Goal: Communication & Community: Answer question/provide support

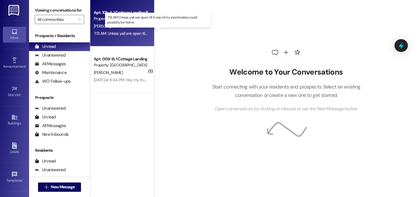
click at [125, 31] on div "7:13 AM: Unless yall are open till 5 one of my roommates could possibly be home…" at bounding box center [161, 33] width 135 height 5
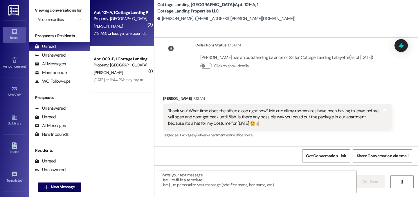
scroll to position [11152, 0]
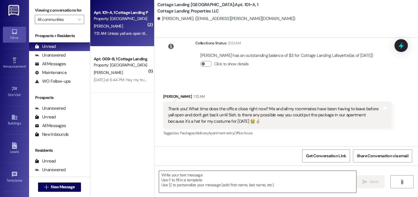
click at [212, 183] on textarea at bounding box center [257, 182] width 197 height 22
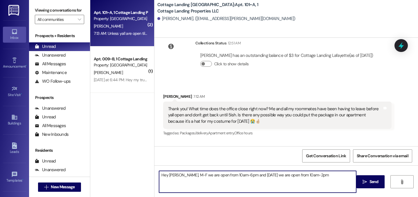
type textarea "Hey Lily, M-F we are open from 10am-6pm and on Saturday we are open from 10am-2…"
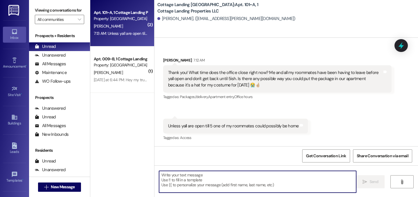
scroll to position [11193, 0]
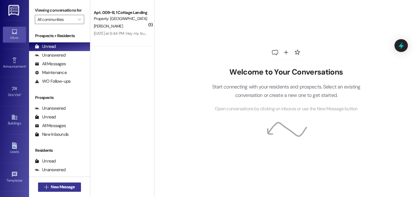
click at [65, 186] on span "New Message" at bounding box center [63, 187] width 24 height 6
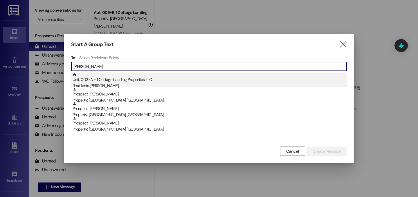
type input "murphy"
click at [128, 75] on div "Unit: 003~A - 1 Cottage Landing Properties LLC Residents: Kaitlyn Murphy" at bounding box center [210, 81] width 275 height 17
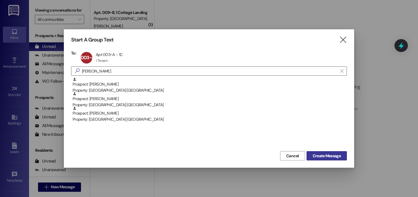
click at [337, 160] on button "Create Message" at bounding box center [327, 155] width 40 height 9
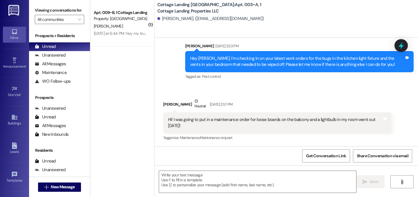
scroll to position [155, 0]
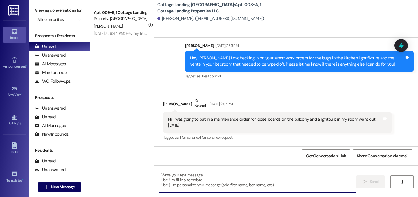
click at [197, 181] on textarea at bounding box center [257, 182] width 197 height 22
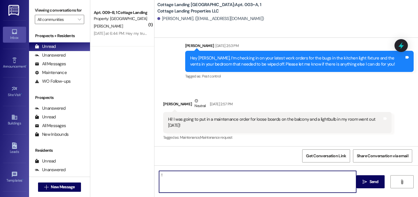
type textarea "!!"
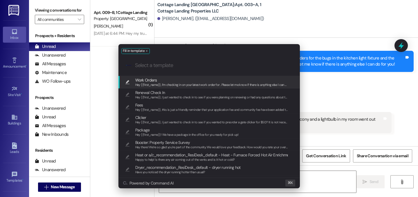
click at [155, 81] on span "Work Orders" at bounding box center [146, 80] width 22 height 6
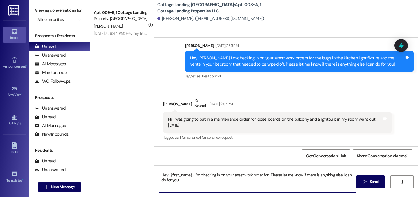
scroll to position [153, 0]
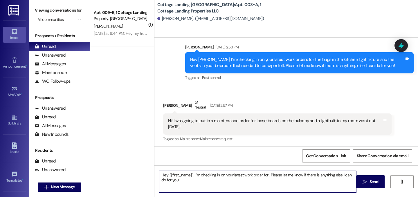
click at [264, 174] on textarea "Hey {{first_name}}, I’m checking in on your latest work order for . Please let …" at bounding box center [257, 182] width 197 height 22
type textarea "Hey {{first_name}}, I’m checking in on your latest work order for the light bul…"
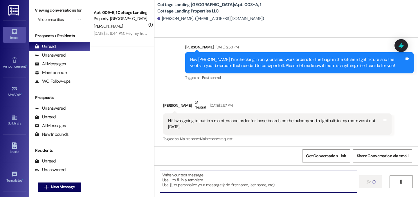
scroll to position [155, 0]
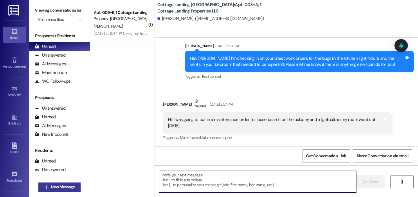
click at [67, 187] on span "New Message" at bounding box center [63, 187] width 24 height 6
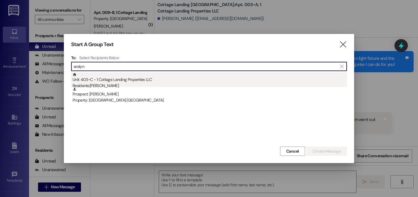
type input "aralyn"
click at [142, 85] on div "Residents: Aralyn Dickerson" at bounding box center [210, 86] width 275 height 6
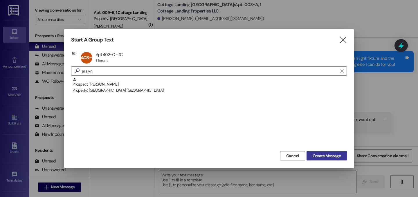
click at [328, 155] on span "Create Message" at bounding box center [327, 156] width 28 height 6
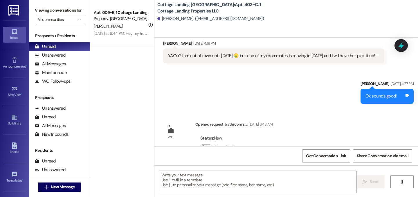
scroll to position [846, 0]
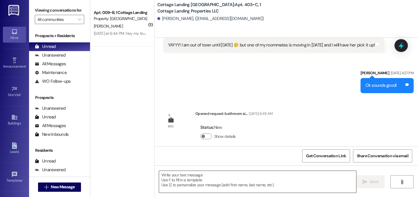
click at [230, 176] on textarea at bounding box center [257, 182] width 197 height 22
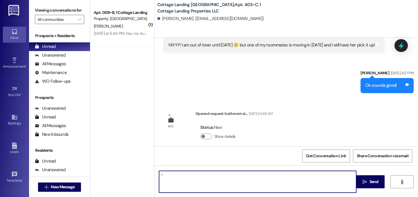
type textarea "!!"
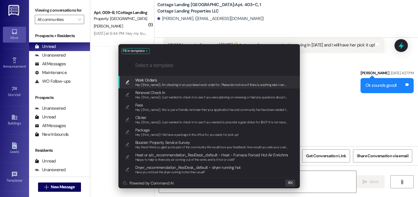
click at [176, 81] on span "Work Orders" at bounding box center [211, 80] width 153 height 6
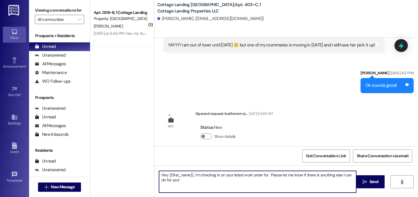
drag, startPoint x: 266, startPoint y: 176, endPoint x: 304, endPoint y: 180, distance: 38.3
click at [266, 176] on textarea "Hey {{first_name}}, I’m checking in on your latest work order for . Please let …" at bounding box center [257, 182] width 197 height 22
type textarea "Hey {{first_name}}, I’m checking in on your latest work order for your sink dra…"
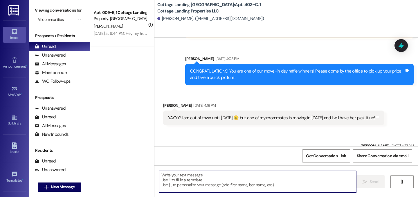
scroll to position [751, 0]
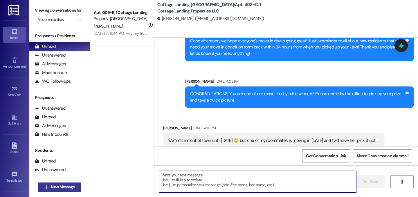
click at [71, 190] on span "New Message" at bounding box center [63, 187] width 24 height 6
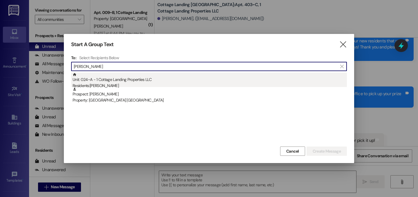
type input "moses"
click at [161, 75] on div "Unit: 024~A - 1 Cottage Landing Properties LLC Residents: Taylor Moses" at bounding box center [210, 81] width 275 height 17
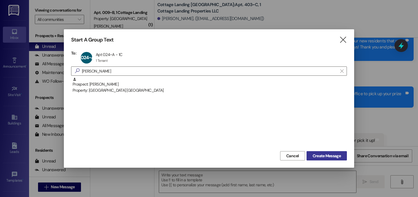
click at [320, 156] on span "Create Message" at bounding box center [327, 156] width 28 height 6
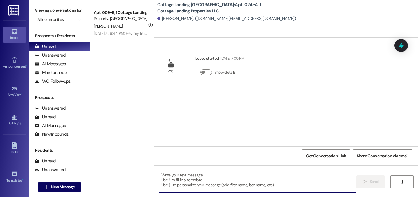
click at [296, 176] on textarea at bounding box center [257, 182] width 197 height 22
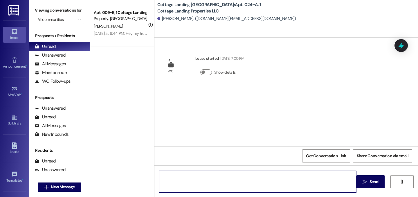
type textarea "!!"
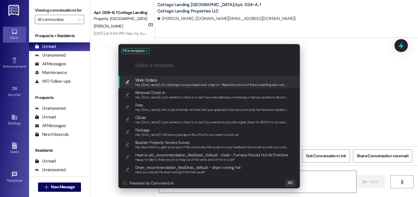
click at [197, 81] on span "Work Orders" at bounding box center [211, 80] width 153 height 6
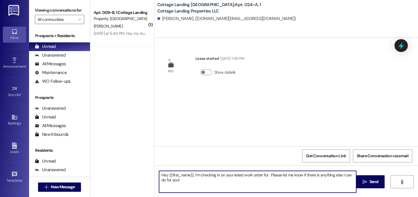
drag, startPoint x: 266, startPoint y: 176, endPoint x: 306, endPoint y: 180, distance: 40.6
click at [266, 175] on textarea "Hey {{first_name}}, I’m checking in on your latest work order for . Please let …" at bounding box center [257, 182] width 197 height 22
type textarea "Hey {{first_name}}, I’m checking in on your latest work order for your toilet s…"
